Goal: Entertainment & Leisure: Consume media (video, audio)

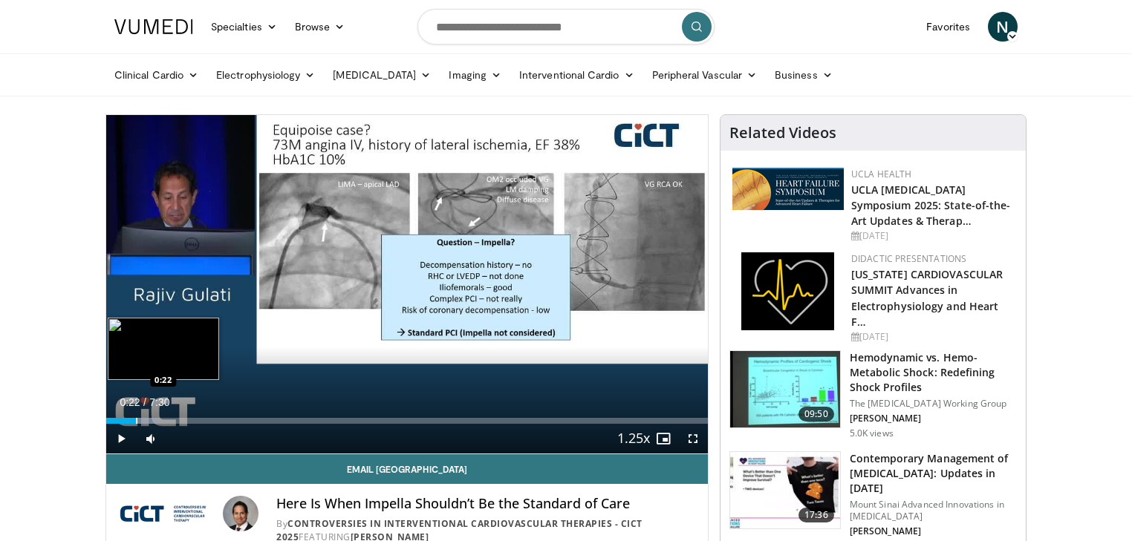
click at [136, 418] on div "Progress Bar" at bounding box center [136, 421] width 1 height 6
click at [174, 418] on div "Progress Bar" at bounding box center [173, 421] width 1 height 6
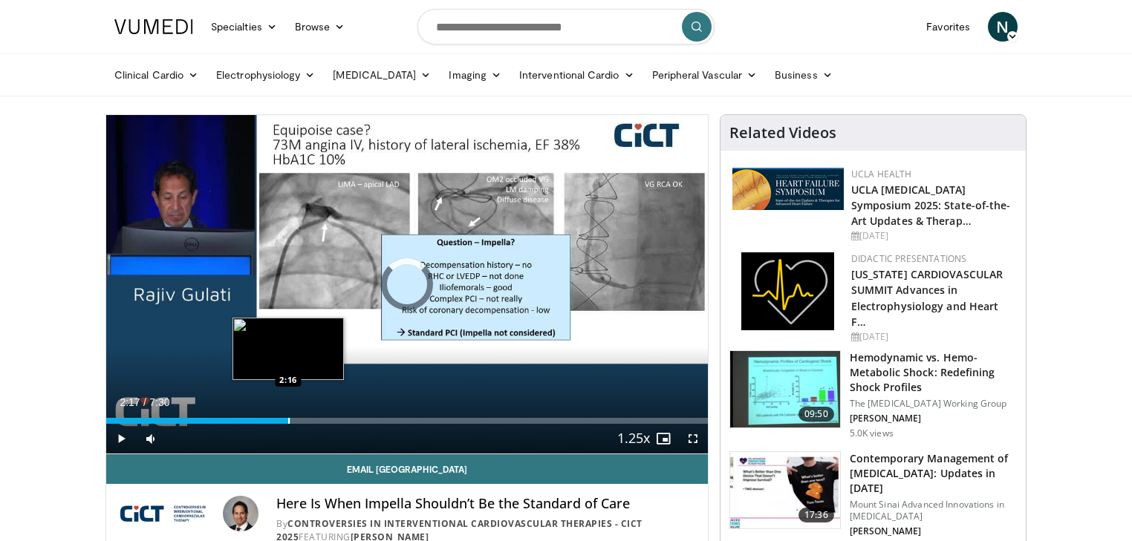
click at [290, 423] on div "Loaded : 22.01% 2:17 2:16" at bounding box center [407, 421] width 602 height 6
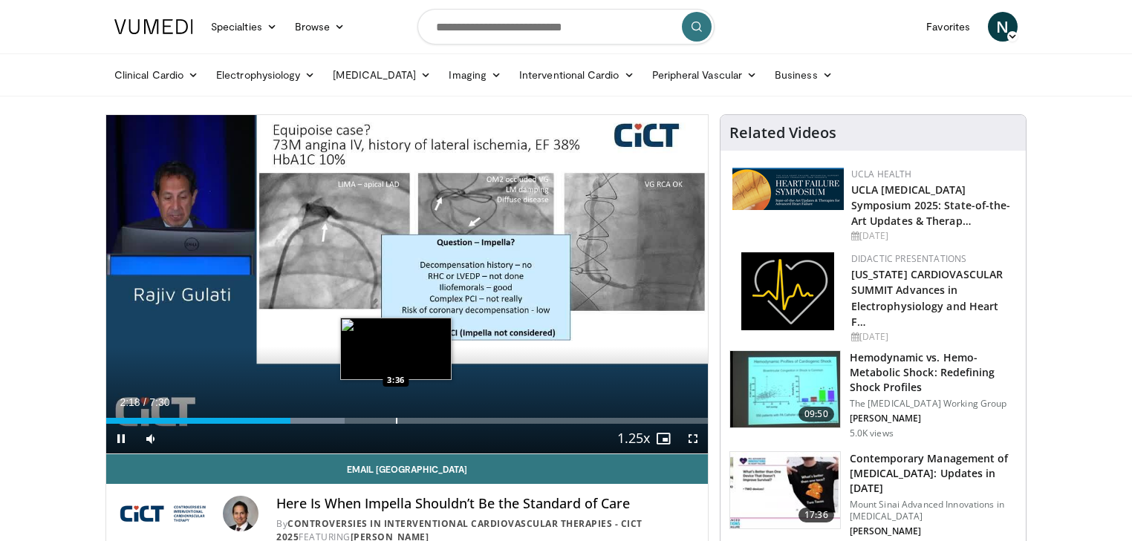
click at [422, 422] on div "Loaded : 39.64% 2:18 3:36" at bounding box center [407, 421] width 602 height 6
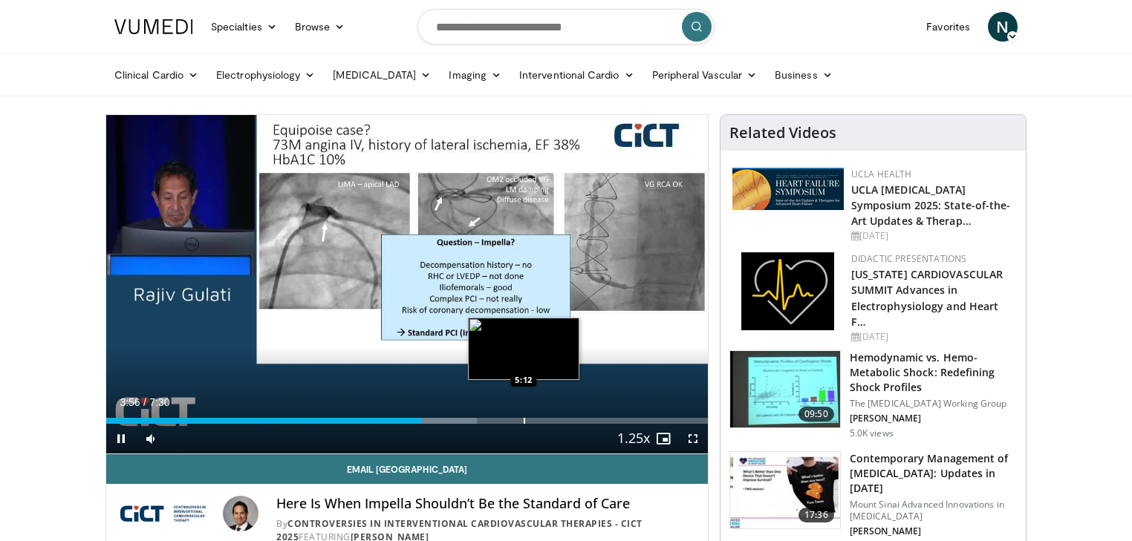
click at [525, 423] on div "Progress Bar" at bounding box center [524, 421] width 1 height 6
